Goal: Task Accomplishment & Management: Use online tool/utility

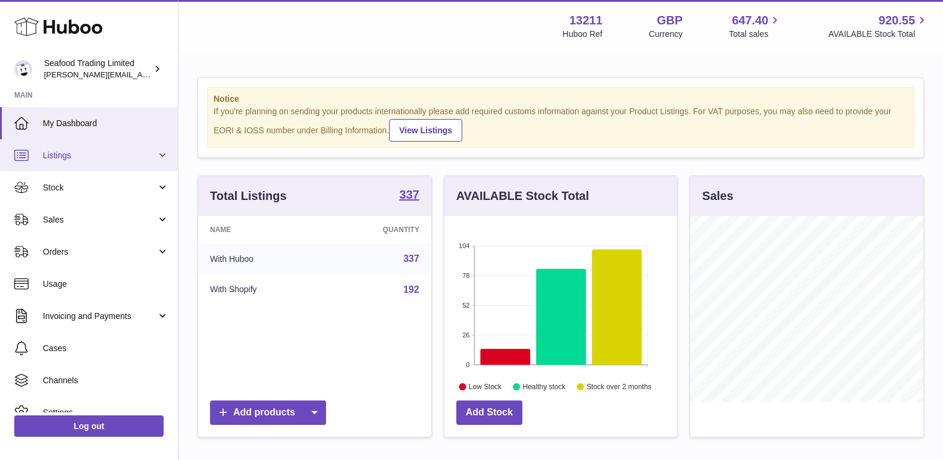
scroll to position [186, 233]
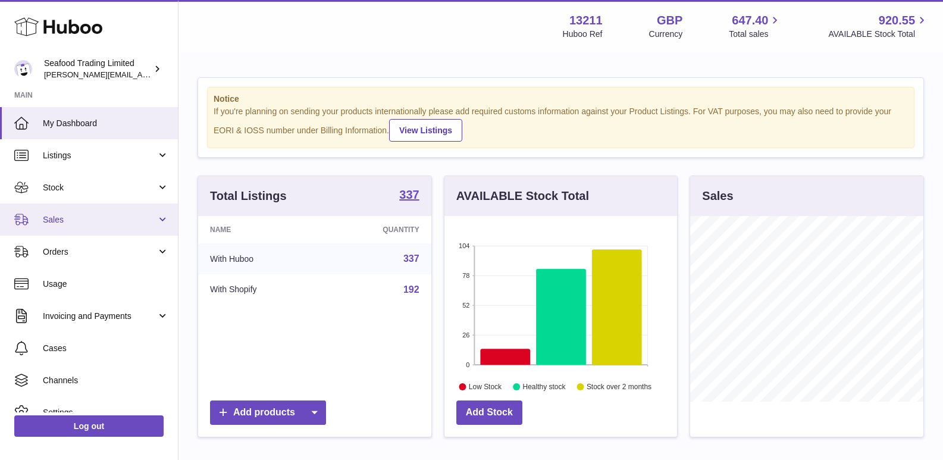
click at [76, 212] on link "Sales" at bounding box center [89, 220] width 178 height 32
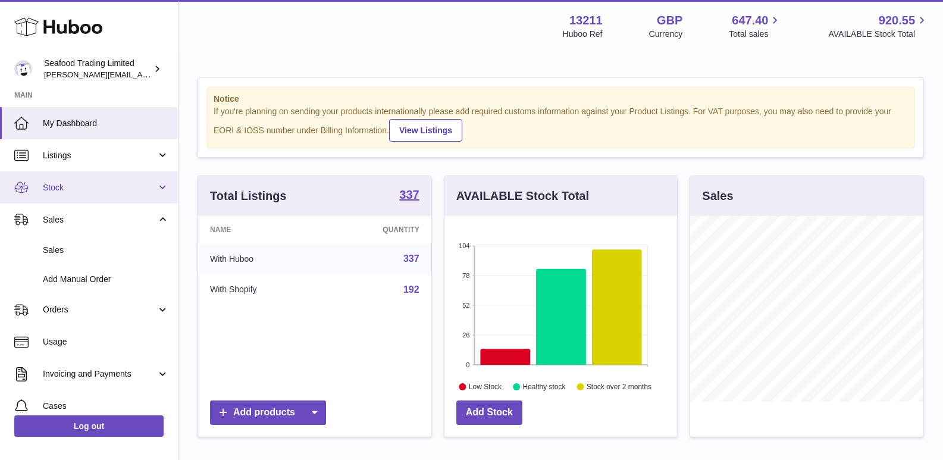
click at [76, 197] on link "Stock" at bounding box center [89, 187] width 178 height 32
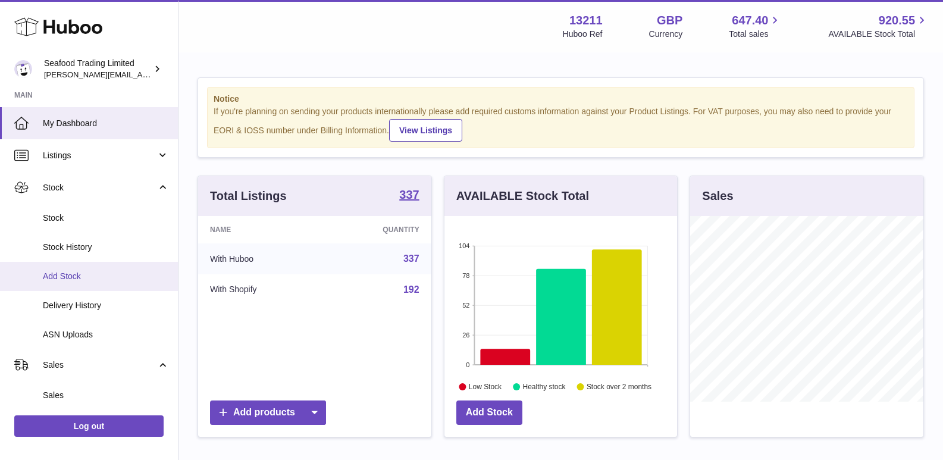
click at [70, 280] on span "Add Stock" at bounding box center [106, 276] width 126 height 11
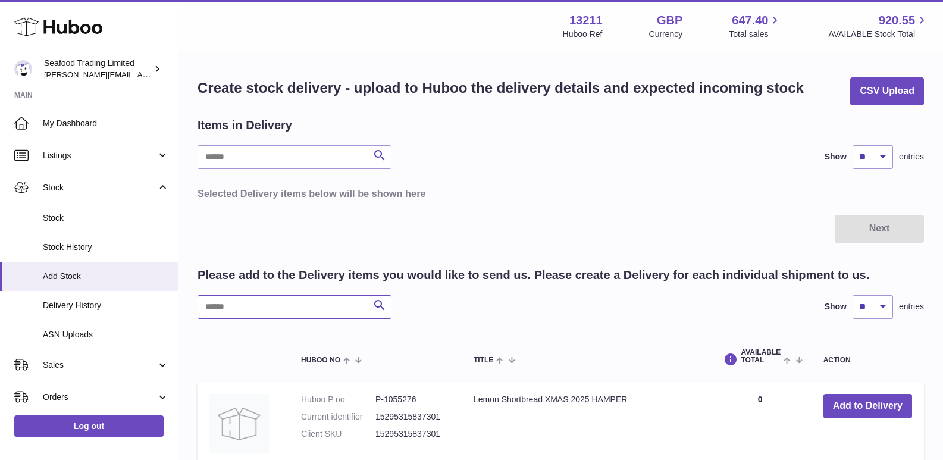
click at [259, 309] on input "text" at bounding box center [295, 307] width 194 height 24
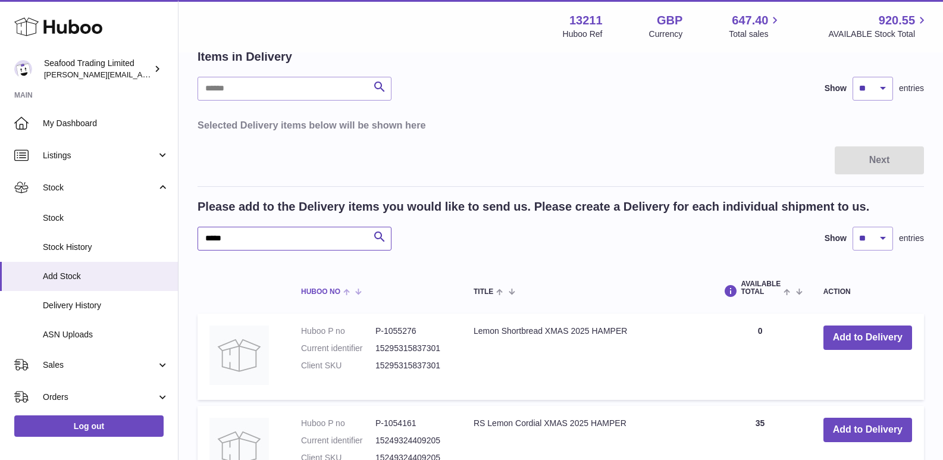
scroll to position [179, 0]
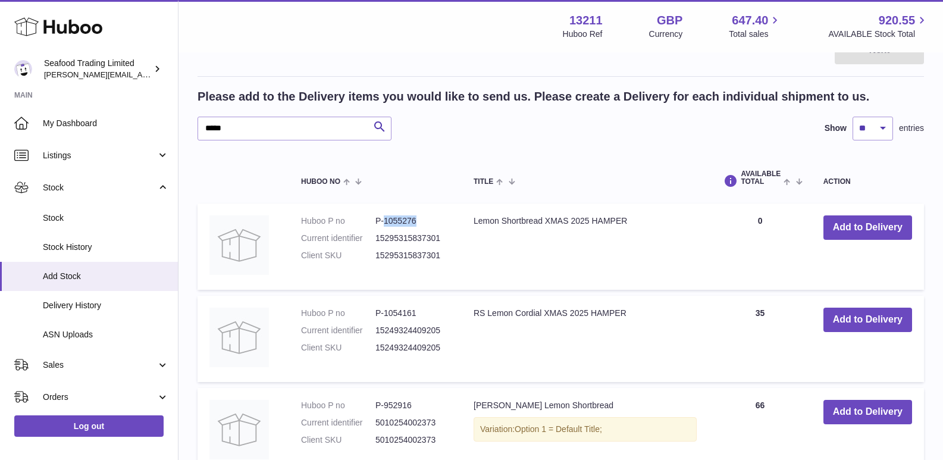
drag, startPoint x: 383, startPoint y: 218, endPoint x: 420, endPoint y: 218, distance: 36.3
click at [420, 218] on dd "P-1055276" at bounding box center [413, 220] width 74 height 11
copy dd "1055276"
drag, startPoint x: 245, startPoint y: 138, endPoint x: 173, endPoint y: 132, distance: 71.7
click at [173, 132] on div "Huboo Seafood Trading Limited [EMAIL_ADDRESS][DOMAIN_NAME] Main My Dashboard Li…" at bounding box center [471, 211] width 943 height 780
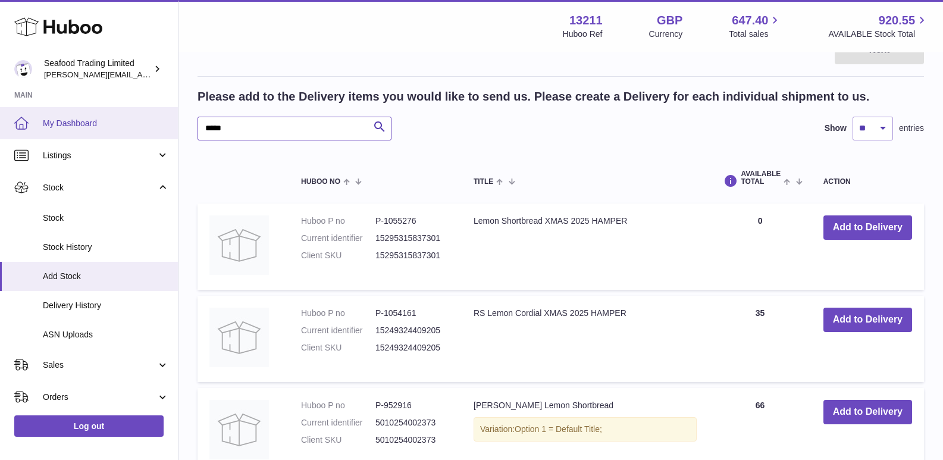
type input "*"
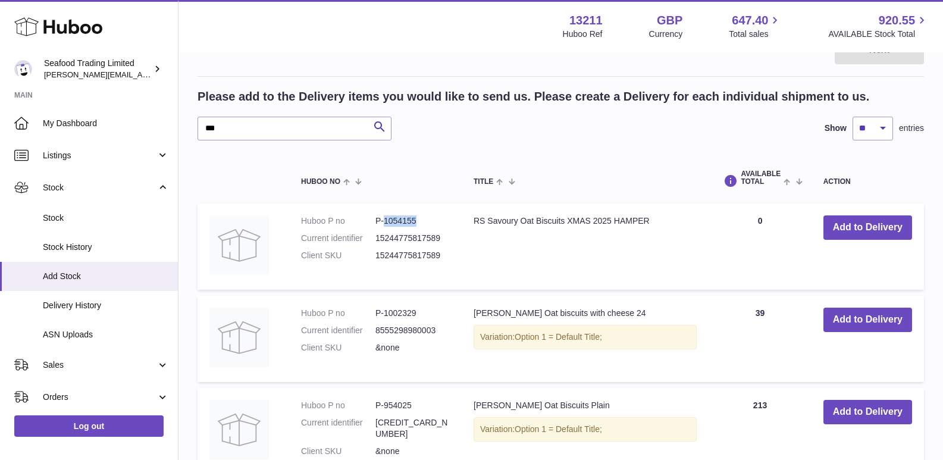
drag, startPoint x: 383, startPoint y: 221, endPoint x: 418, endPoint y: 221, distance: 34.5
click at [418, 221] on dd "P-1054155" at bounding box center [413, 220] width 74 height 11
copy dd "1054155"
drag, startPoint x: 229, startPoint y: 125, endPoint x: 114, endPoint y: 114, distance: 115.4
click at [114, 114] on div "Huboo Seafood Trading Limited [EMAIL_ADDRESS][DOMAIN_NAME] Main My Dashboard Li…" at bounding box center [471, 211] width 943 height 781
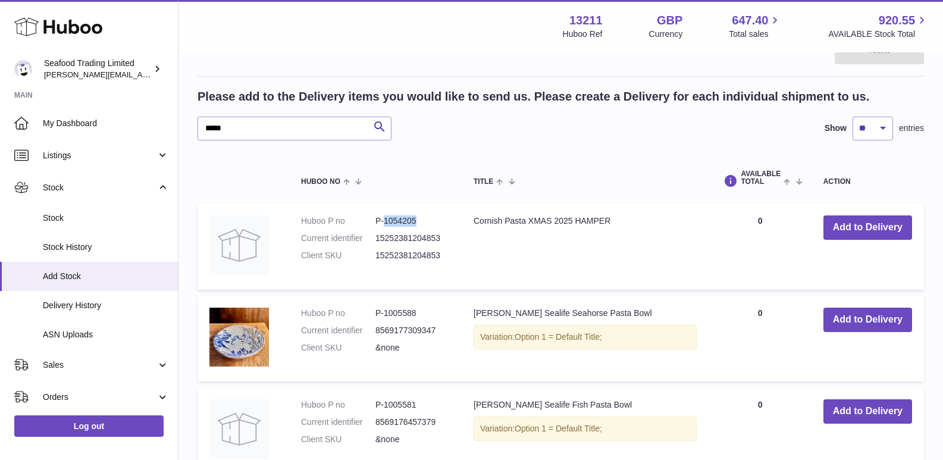
drag, startPoint x: 384, startPoint y: 218, endPoint x: 418, endPoint y: 222, distance: 33.5
click at [418, 222] on dd "P-1054205" at bounding box center [413, 220] width 74 height 11
copy dd "1054205"
drag, startPoint x: 247, startPoint y: 133, endPoint x: 187, endPoint y: 132, distance: 60.1
click at [187, 132] on div "Create stock delivery - upload to Huboo the delivery details and expected incom…" at bounding box center [561, 295] width 765 height 841
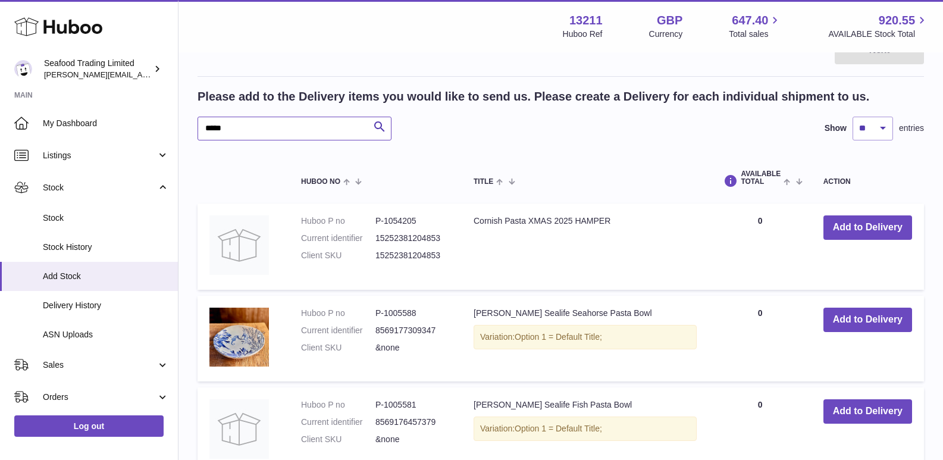
type input "*"
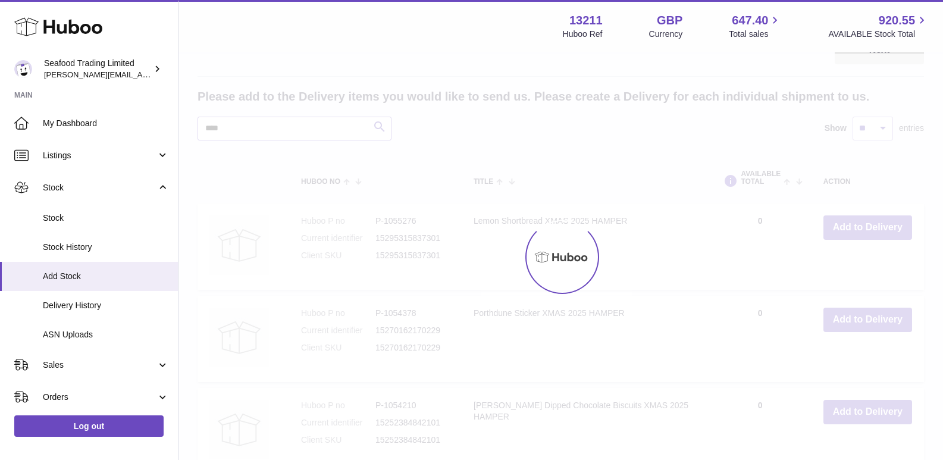
scroll to position [136, 0]
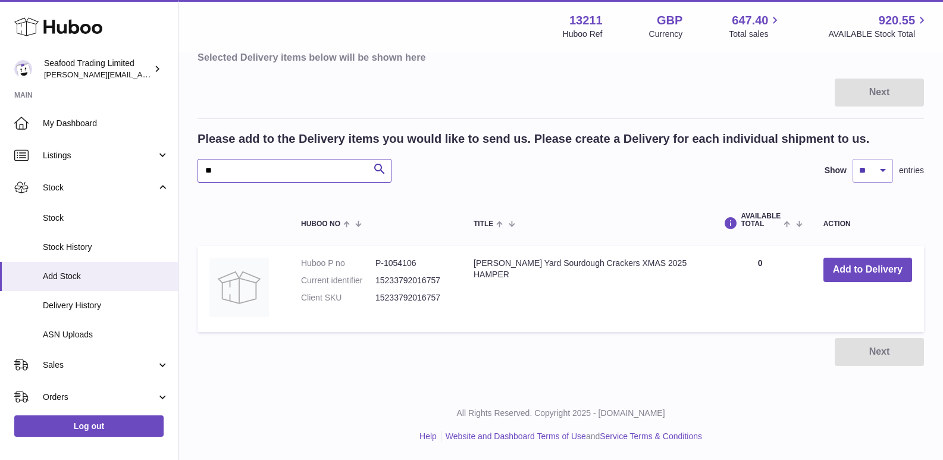
type input "*"
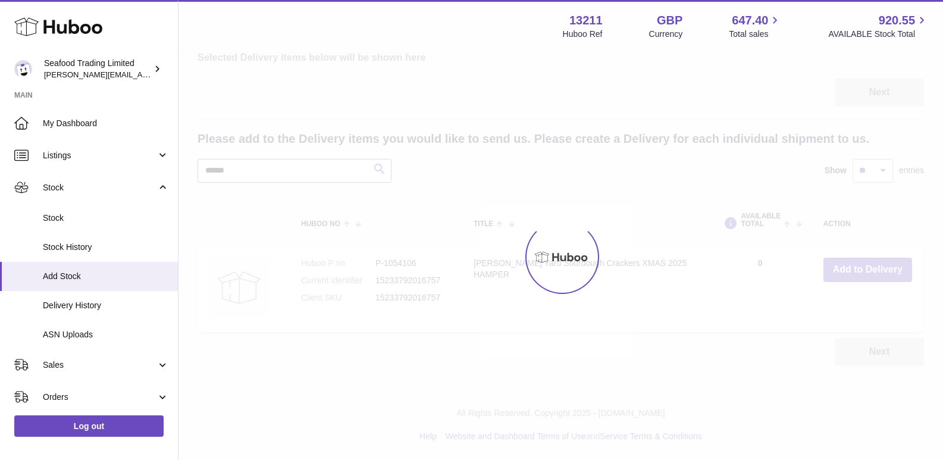
scroll to position [179, 0]
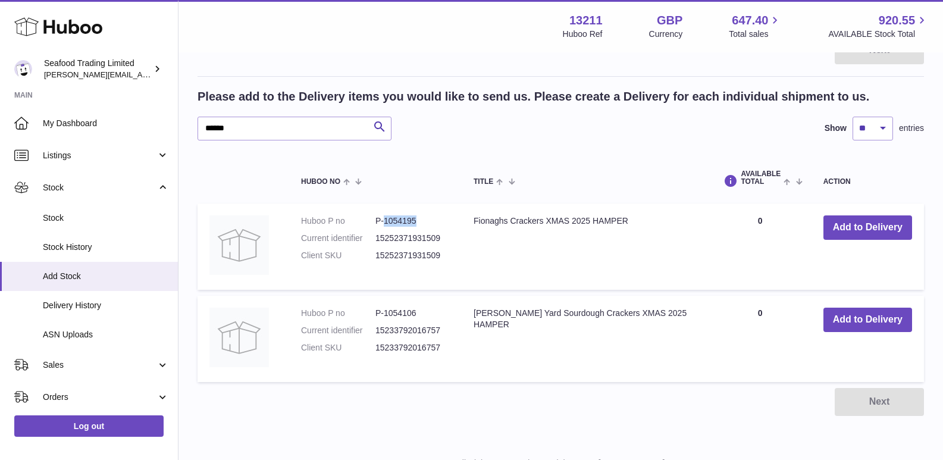
drag, startPoint x: 386, startPoint y: 220, endPoint x: 414, endPoint y: 223, distance: 28.7
click at [414, 223] on dd "P-1054195" at bounding box center [413, 220] width 74 height 11
copy dd "1054195"
drag, startPoint x: 240, startPoint y: 126, endPoint x: 154, endPoint y: 127, distance: 85.7
click at [154, 127] on div "Huboo Seafood Trading Limited [EMAIL_ADDRESS][DOMAIN_NAME] Main My Dashboard Li…" at bounding box center [471, 165] width 943 height 688
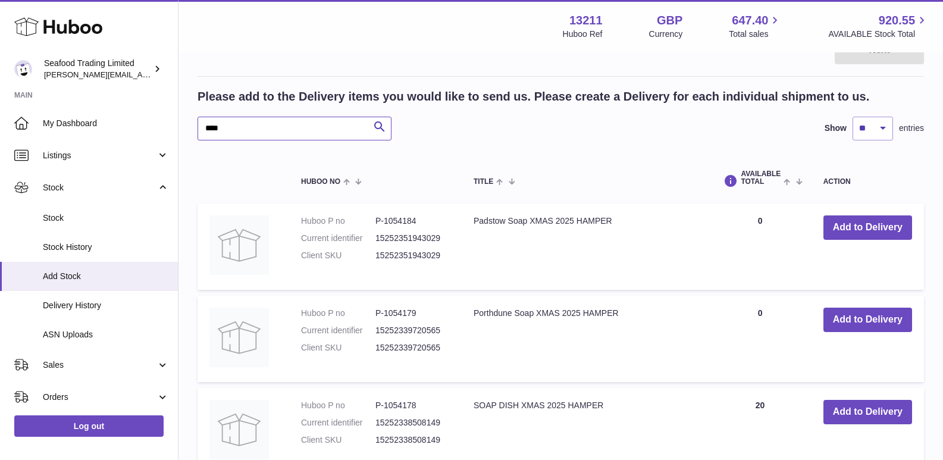
type input "****"
drag, startPoint x: 384, startPoint y: 221, endPoint x: 417, endPoint y: 220, distance: 32.7
click at [417, 220] on dd "P-1054184" at bounding box center [413, 220] width 74 height 11
copy dd "1054184"
